Goal: Task Accomplishment & Management: Complete application form

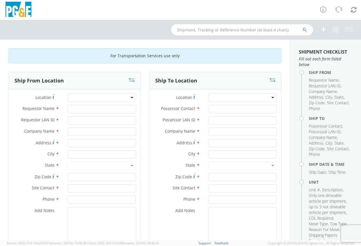
click at [75, 98] on div at bounding box center [102, 98] width 68 height 9
click at [129, 98] on div at bounding box center [102, 98] width 68 height 9
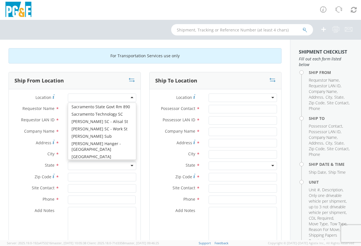
scroll to position [3263, 0]
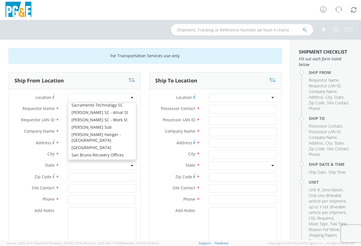
type input "PG&E"
type input "[STREET_ADDRESS]"
type input "[GEOGRAPHIC_DATA]"
type input "94110"
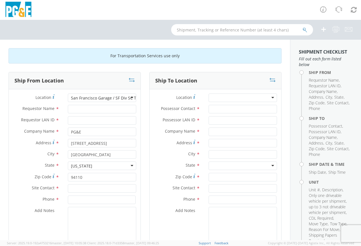
scroll to position [0, 0]
click at [73, 109] on input "Requestor Name *" at bounding box center [102, 109] width 68 height 9
type input "[PERSON_NAME]"
click at [71, 119] on input "Requestor LAN ID *" at bounding box center [102, 120] width 68 height 9
type input "rafa"
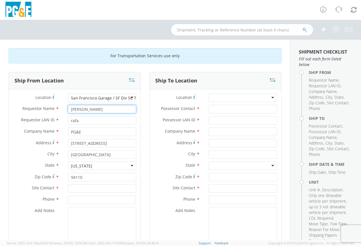
click at [83, 108] on input "[PERSON_NAME]" at bounding box center [102, 109] width 68 height 9
type input "[PERSON_NAME]"
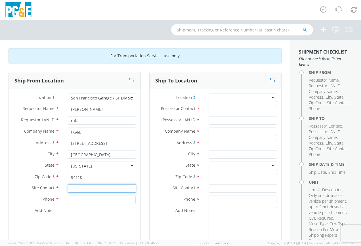
click at [70, 187] on input "text" at bounding box center [102, 188] width 68 height 9
type input "[PERSON_NAME] or [PERSON_NAME]"
click at [71, 197] on input at bounding box center [102, 200] width 68 height 9
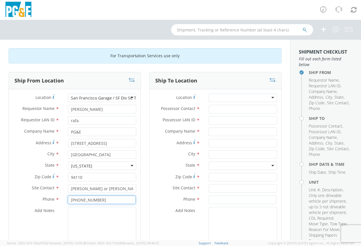
type input "[PHONE_NUMBER]"
click at [219, 96] on div at bounding box center [243, 98] width 68 height 9
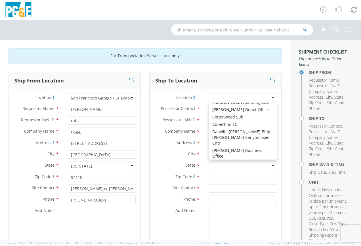
scroll to position [709, 0]
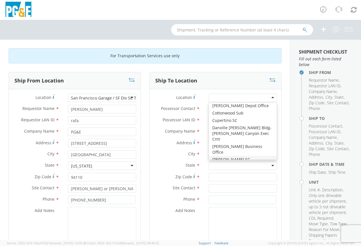
type input "PG&E"
type input "[STREET_ADDRESS]"
type input "[PERSON_NAME]"
type input "95616"
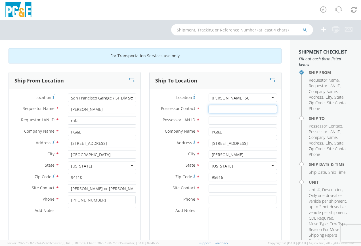
click at [216, 109] on input "Possessor Contact *" at bounding box center [243, 109] width 68 height 9
type input "[PERSON_NAME]"
click at [217, 120] on input "Possessor LAN ID *" at bounding box center [243, 120] width 68 height 9
type input "G1mn"
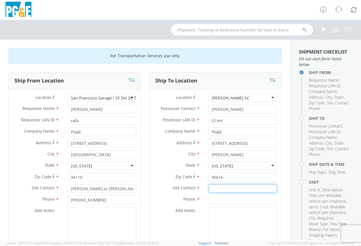
click at [215, 189] on input "text" at bounding box center [243, 188] width 68 height 9
type input "[PERSON_NAME]"
click at [210, 198] on input at bounding box center [243, 200] width 68 height 9
click at [209, 200] on input "15309029439" at bounding box center [243, 200] width 68 height 9
drag, startPoint x: 219, startPoint y: 200, endPoint x: 194, endPoint y: 198, distance: 24.2
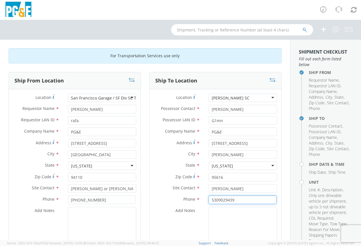
click at [194, 198] on div "Phone * 5309029439" at bounding box center [216, 200] width 132 height 9
drag, startPoint x: 231, startPoint y: 198, endPoint x: 218, endPoint y: 200, distance: 12.9
click at [218, 200] on input "[PHONE_NUMBER]" at bounding box center [243, 200] width 68 height 9
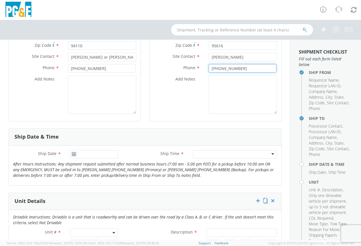
scroll to position [142, 0]
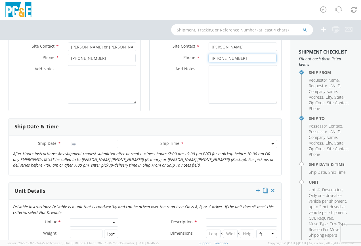
type input "[PHONE_NUMBER]"
click at [73, 143] on icon at bounding box center [74, 144] width 5 height 5
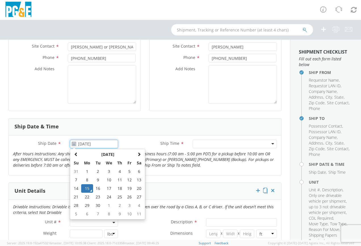
click at [77, 143] on input "[DATE]" at bounding box center [94, 144] width 48 height 9
click at [97, 188] on td "16" at bounding box center [98, 188] width 10 height 9
type input "09/16/2025"
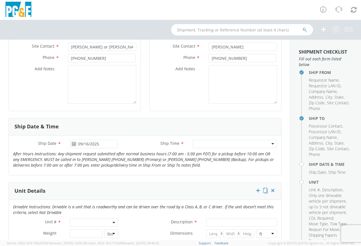
click at [204, 143] on div at bounding box center [235, 144] width 84 height 9
click at [79, 222] on span at bounding box center [94, 223] width 48 height 9
click at [135, 210] on p "Drivable Instructions: Drivable is a unit that is roadworthy and can be driven …" at bounding box center [145, 209] width 272 height 11
click at [77, 220] on span at bounding box center [94, 223] width 48 height 9
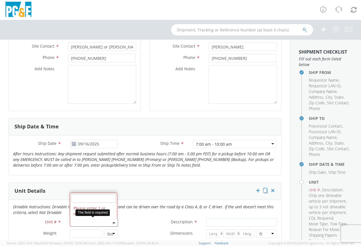
click at [78, 198] on input "search" at bounding box center [93, 198] width 45 height 9
type input "B27830"
click at [88, 239] on div "Weight * lbs kgs" at bounding box center [66, 235] width 114 height 11
click at [79, 222] on span at bounding box center [94, 223] width 48 height 9
click at [77, 196] on input "search" at bounding box center [93, 198] width 45 height 9
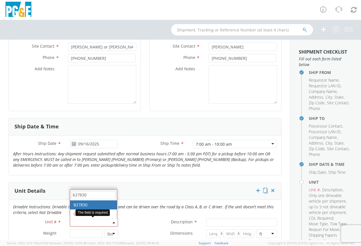
click at [77, 195] on input "b27830" at bounding box center [93, 195] width 45 height 9
click at [91, 196] on input "b27830" at bounding box center [93, 195] width 45 height 9
type input "b27830"
type input "TRUCK; AERIAL.LIFT: 16'' - 39' 4X4"
type input "33000"
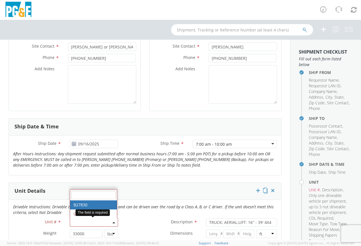
select select "B27830"
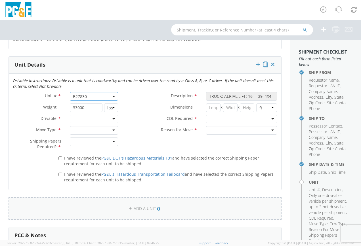
scroll to position [284, 0]
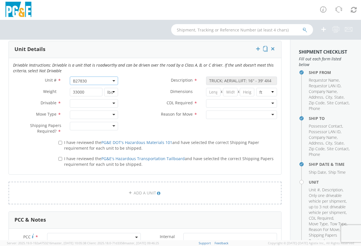
click at [73, 102] on input "select-one" at bounding box center [73, 104] width 1 height 6
click at [78, 114] on div at bounding box center [94, 115] width 48 height 9
click at [81, 127] on div at bounding box center [94, 126] width 48 height 9
click at [59, 142] on input "I have reviewed the PG&E DOT's Hazardous Materials 101 and have selected the co…" at bounding box center [60, 143] width 4 height 4
checkbox input "true"
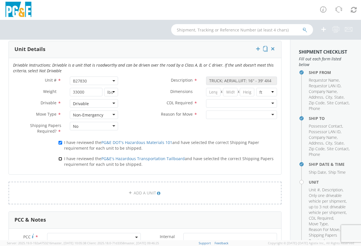
click at [60, 157] on input "I have reviewed the PG&E's Hazardous Transportation Tailboard and have selected…" at bounding box center [60, 159] width 4 height 4
checkbox input "true"
click at [219, 104] on div at bounding box center [241, 103] width 71 height 9
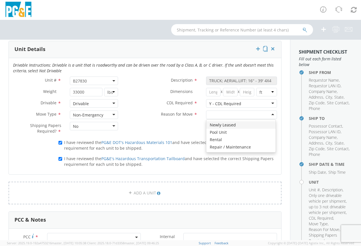
click at [214, 114] on div at bounding box center [241, 115] width 71 height 9
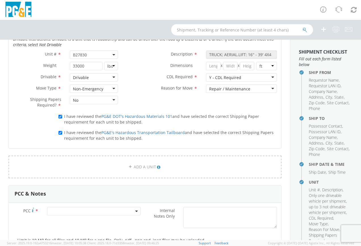
scroll to position [426, 0]
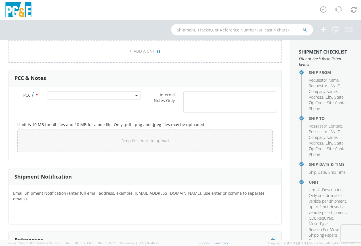
click at [57, 93] on span at bounding box center [94, 95] width 94 height 9
click at [56, 105] on input "number" at bounding box center [93, 105] width 89 height 9
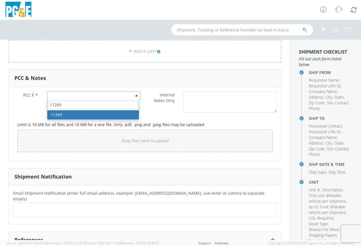
type input "11269"
select select "11269"
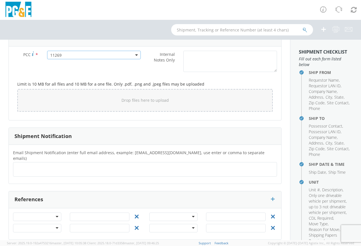
scroll to position [467, 0]
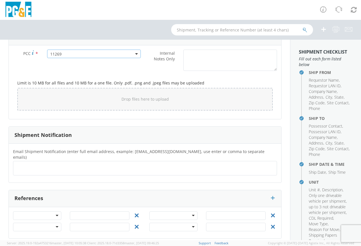
click at [21, 164] on input "text" at bounding box center [37, 168] width 43 height 8
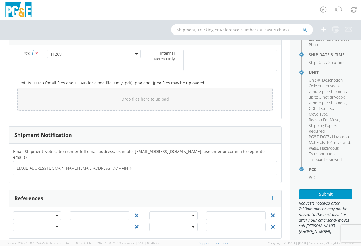
scroll to position [127, 0]
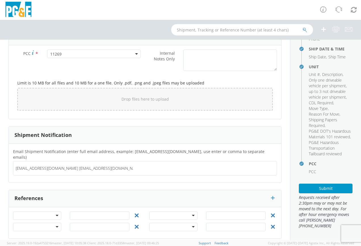
click at [99, 164] on input "[EMAIL_ADDRESS][DOMAIN_NAME] [EMAIL_ADDRESS][DOMAIN_NAME] [EMAIL_ADDRESS][DOMAI…" at bounding box center [74, 168] width 117 height 8
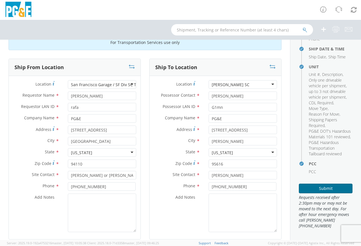
type input "[EMAIL_ADDRESS][DOMAIN_NAME] [EMAIL_ADDRESS][DOMAIN_NAME] [EMAIL_ADDRESS][DOMAI…"
click at [311, 192] on button "Submit" at bounding box center [326, 189] width 54 height 10
click at [310, 190] on button "Submit" at bounding box center [326, 189] width 54 height 10
